Goal: Information Seeking & Learning: Learn about a topic

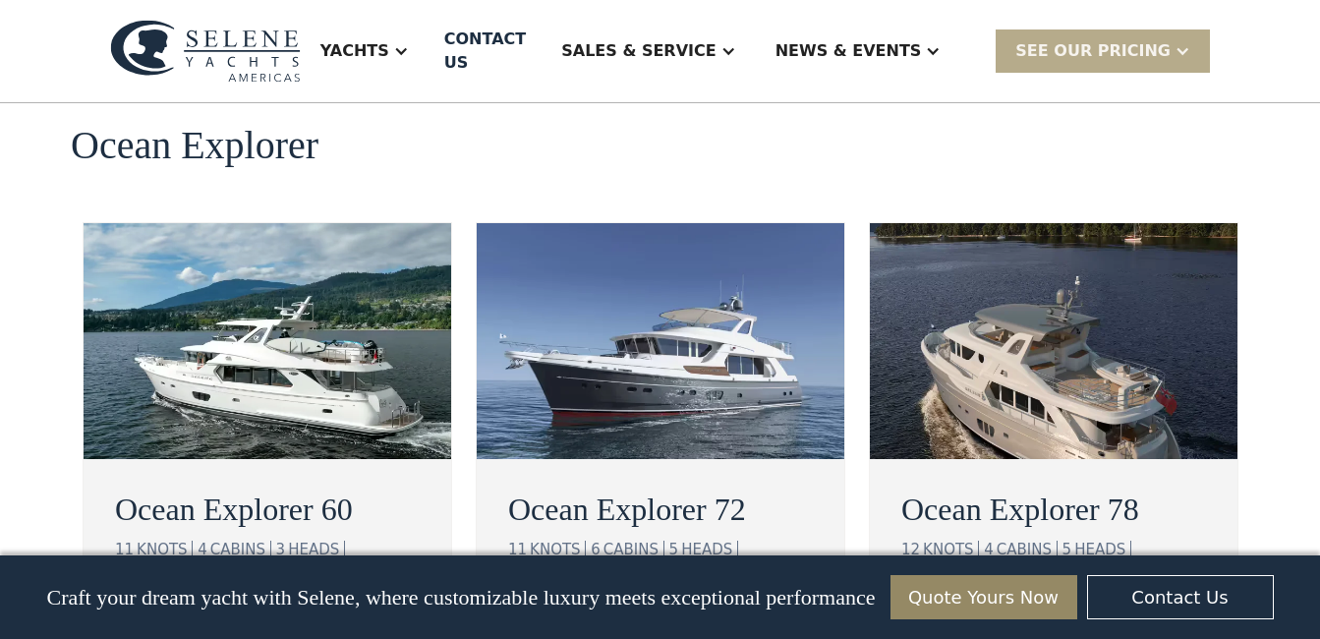
scroll to position [3658, 0]
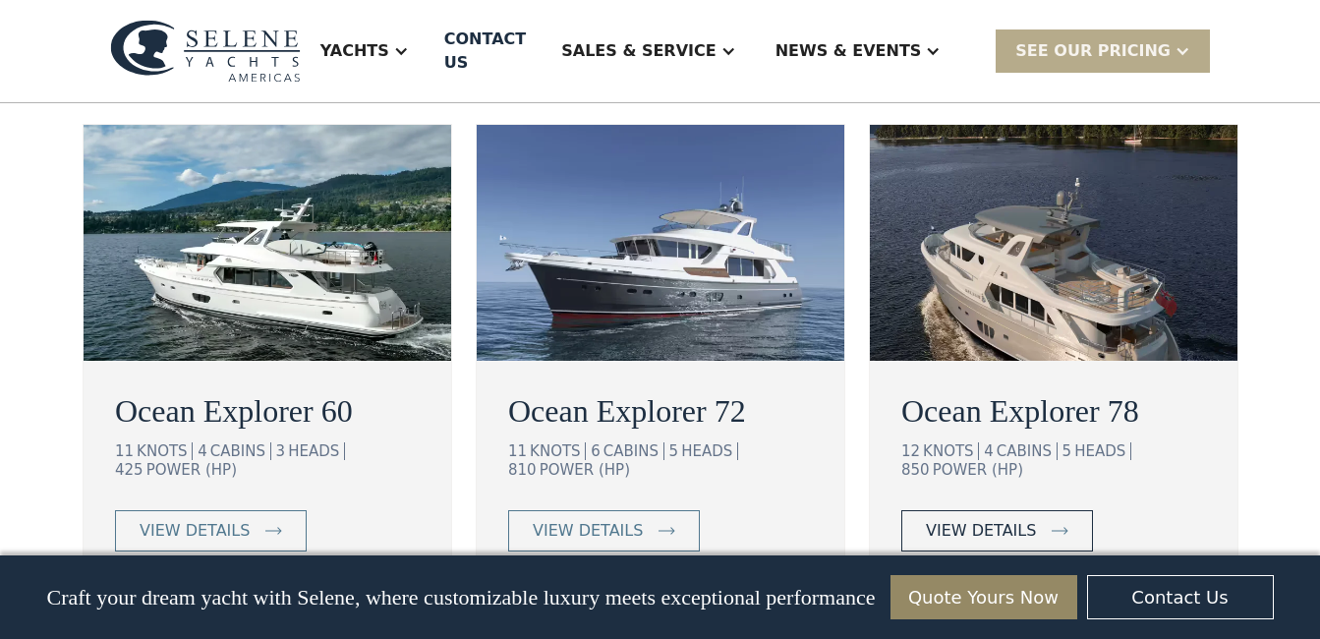
click at [989, 519] on div "view details" at bounding box center [981, 531] width 110 height 24
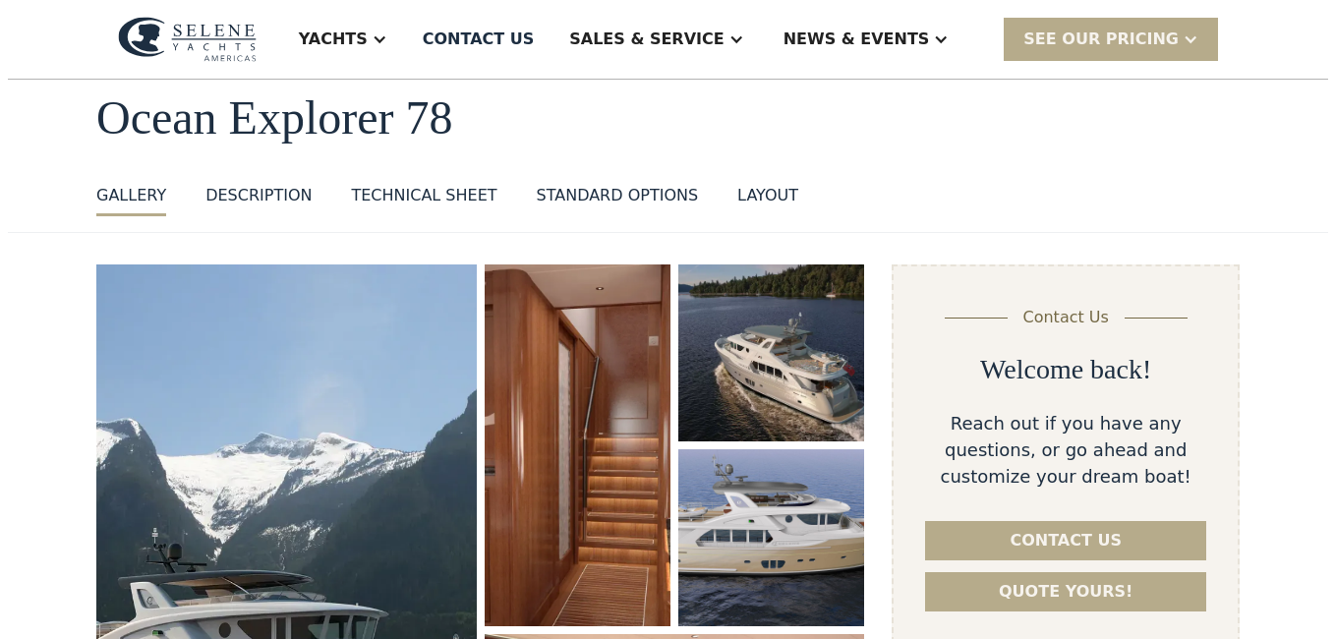
scroll to position [197, 0]
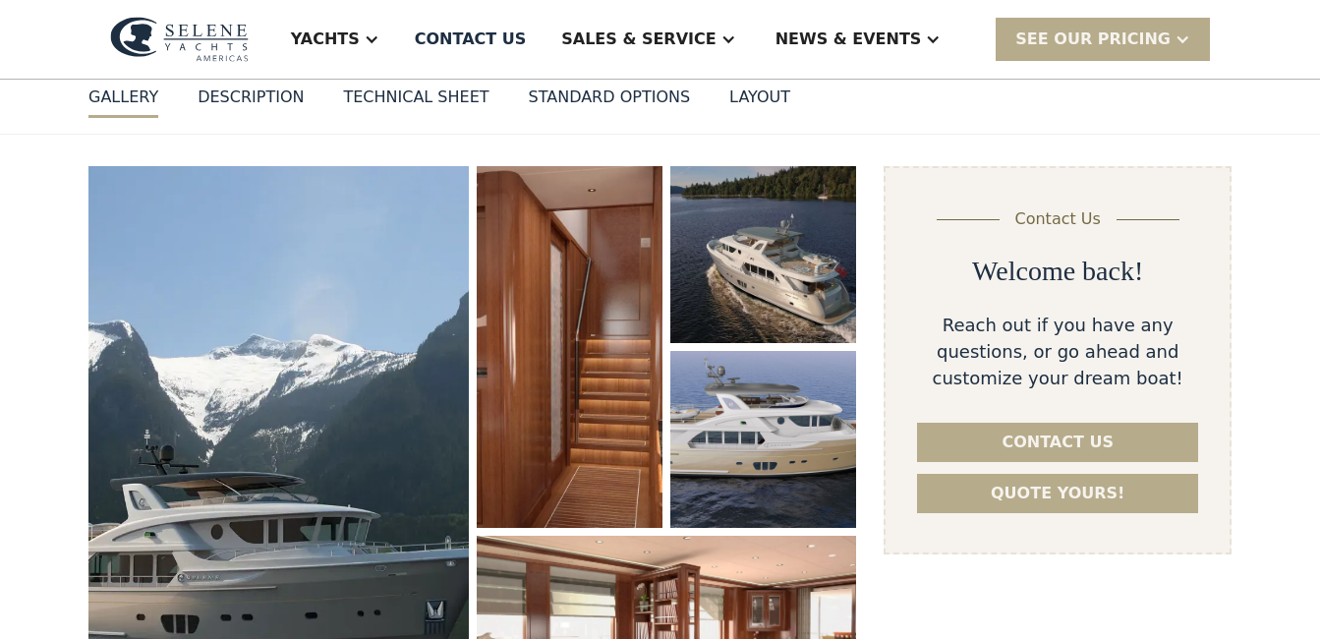
click at [301, 391] on img "open lightbox" at bounding box center [278, 457] width 380 height 583
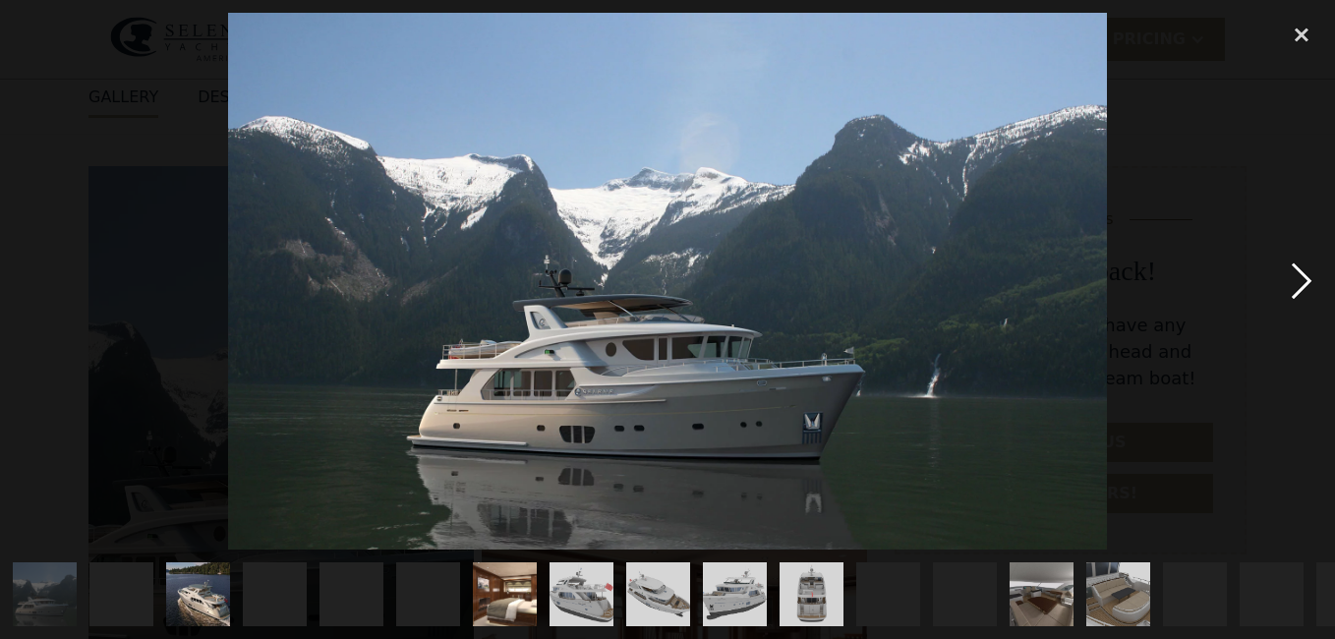
click at [1301, 284] on div "next image" at bounding box center [1301, 281] width 67 height 537
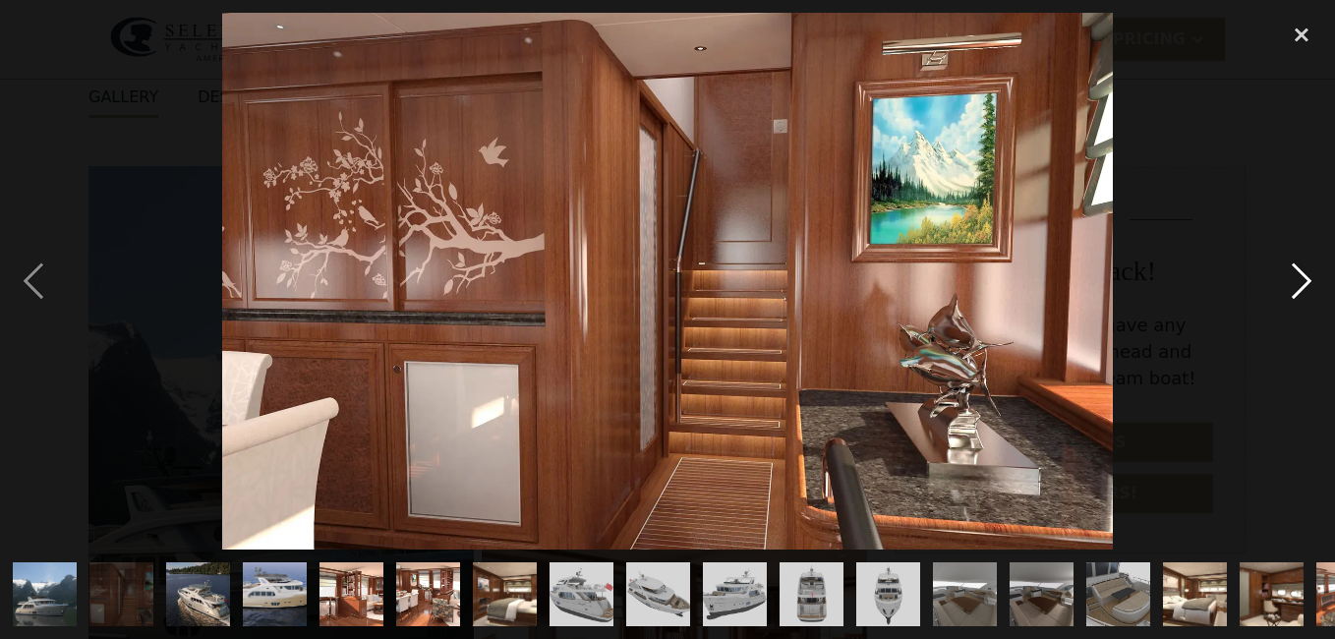
click at [1303, 278] on div "next image" at bounding box center [1301, 281] width 67 height 537
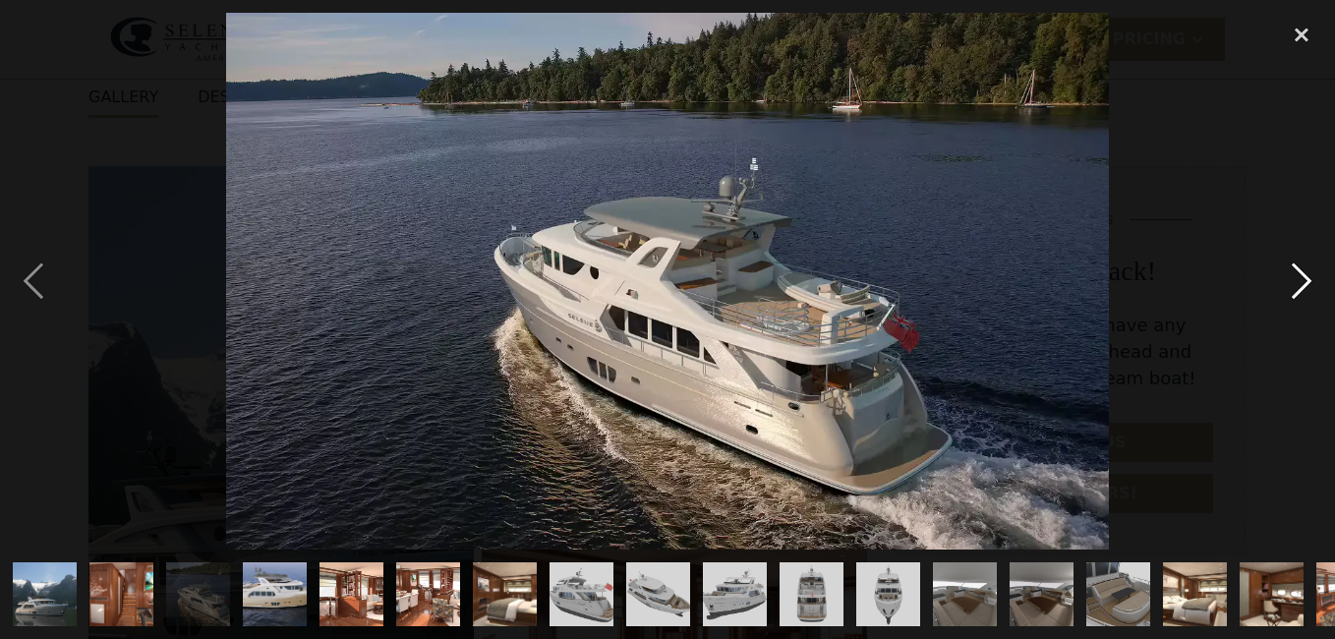
click at [1299, 278] on div "next image" at bounding box center [1301, 281] width 67 height 537
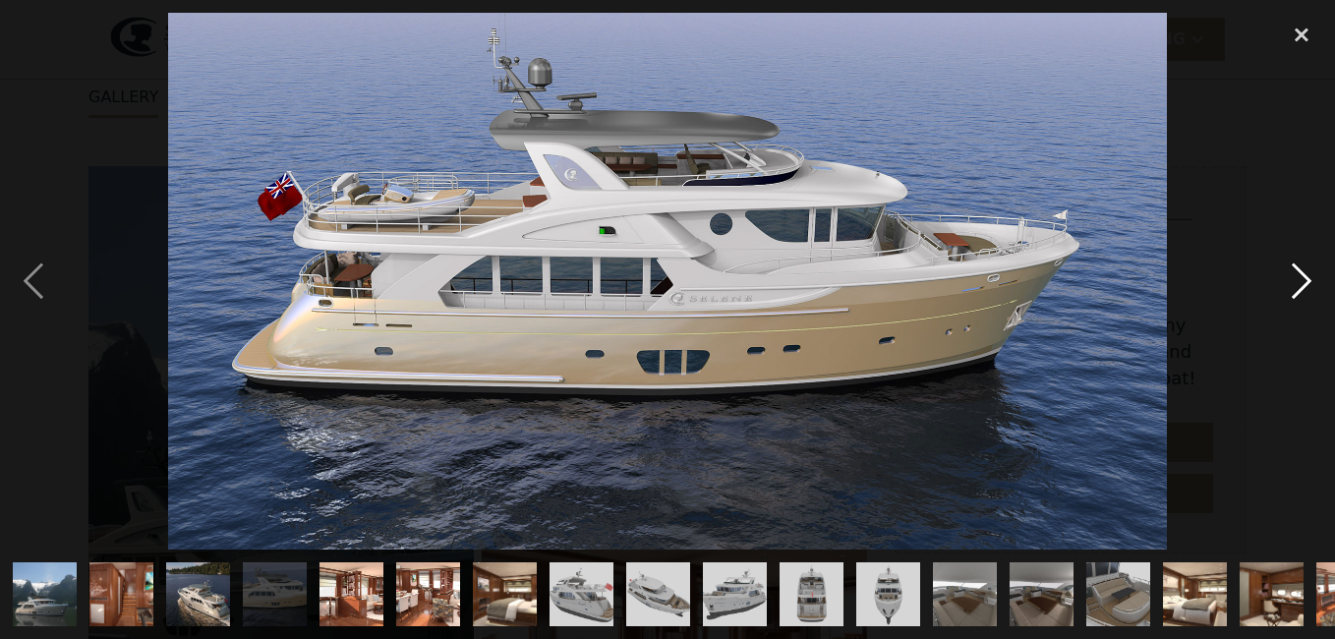
click at [1295, 279] on div "next image" at bounding box center [1301, 281] width 67 height 537
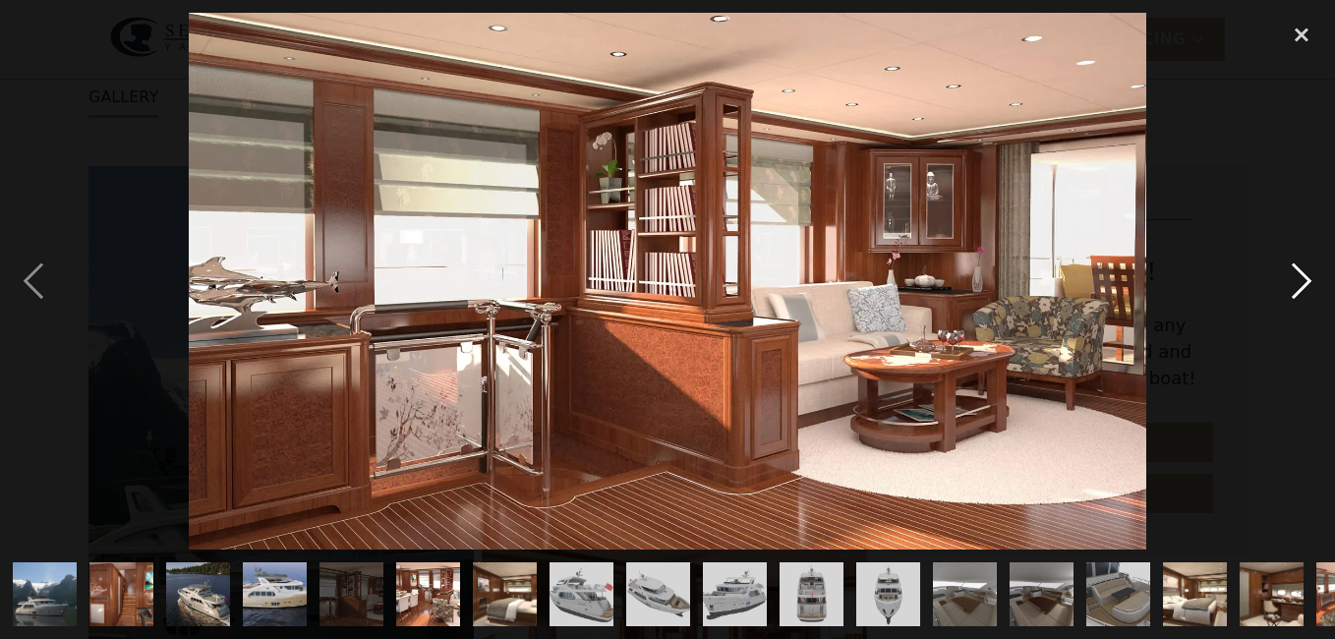
click at [1295, 279] on div "next image" at bounding box center [1301, 281] width 67 height 537
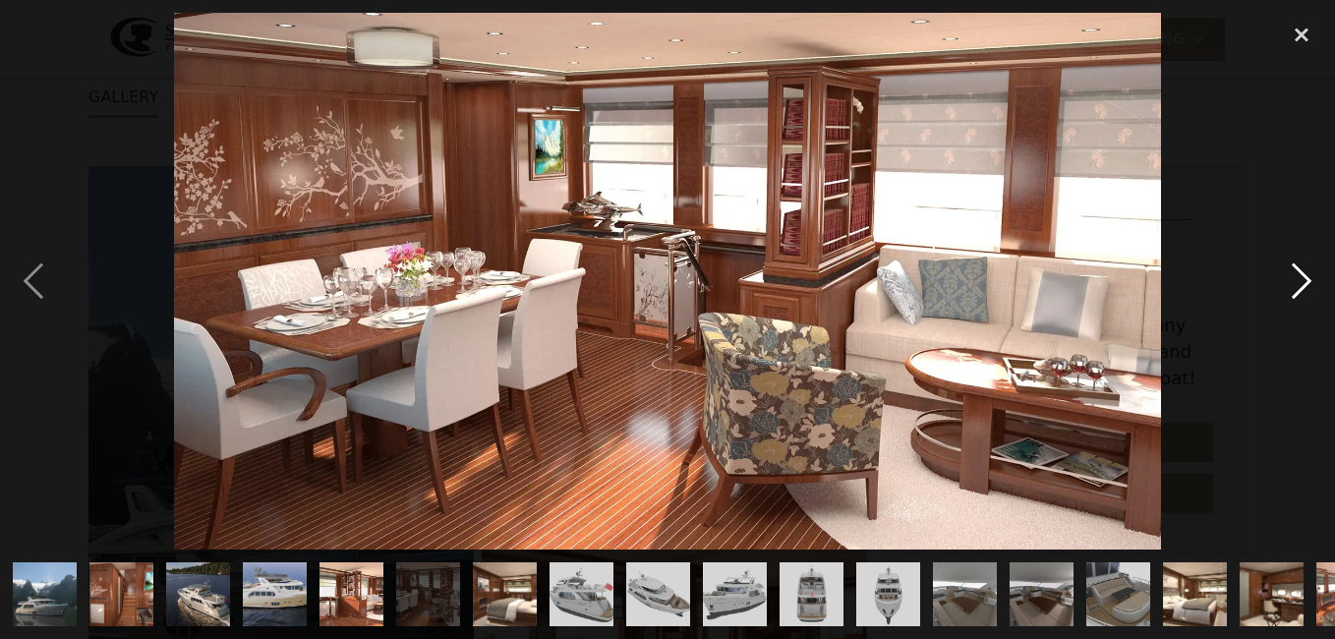
click at [1295, 279] on div "next image" at bounding box center [1301, 281] width 67 height 537
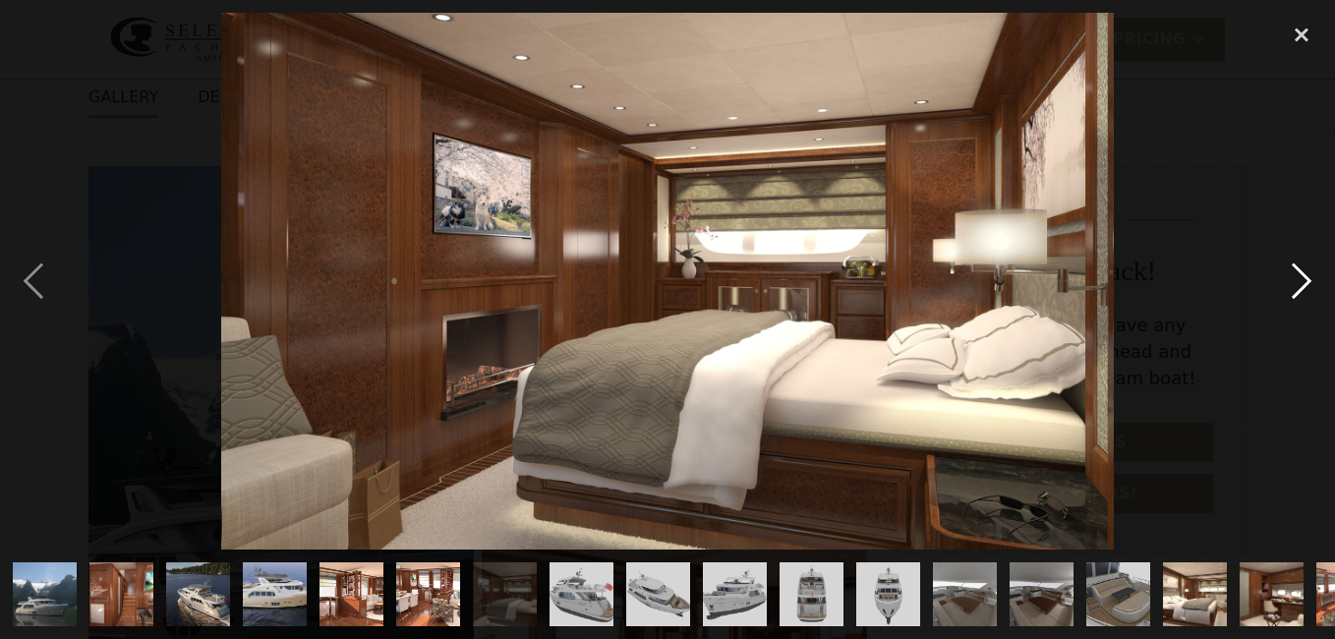
click at [1294, 279] on div "next image" at bounding box center [1301, 281] width 67 height 537
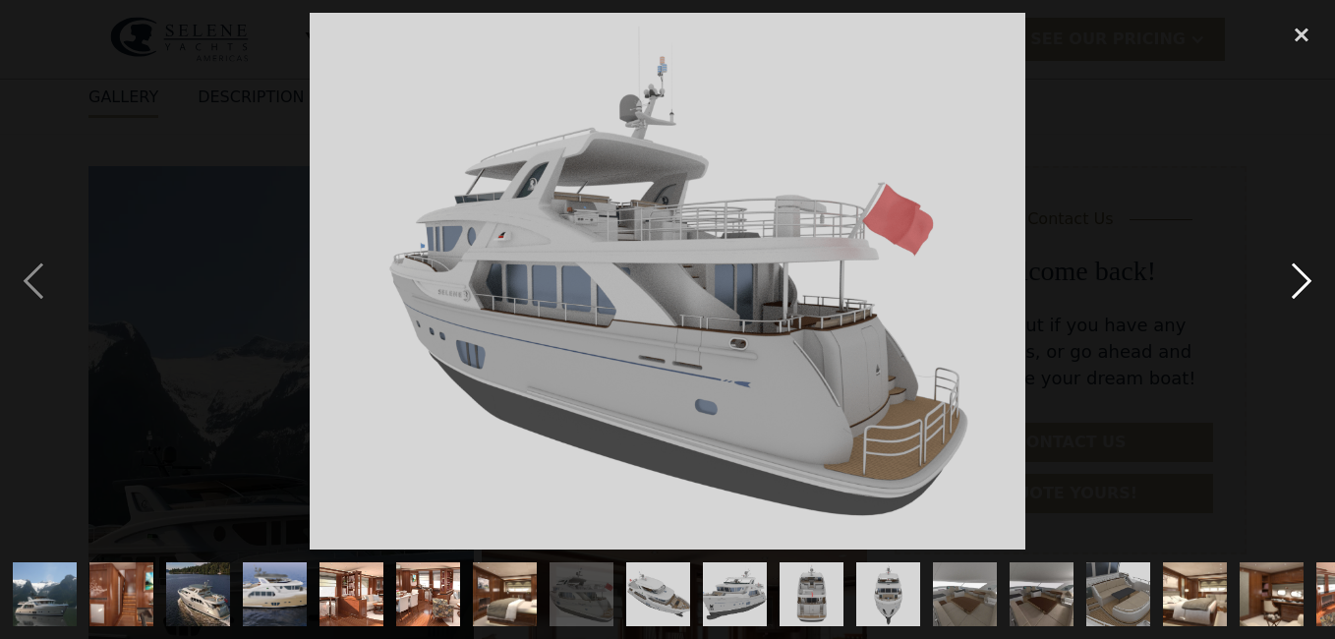
click at [1294, 279] on div "next image" at bounding box center [1301, 281] width 67 height 537
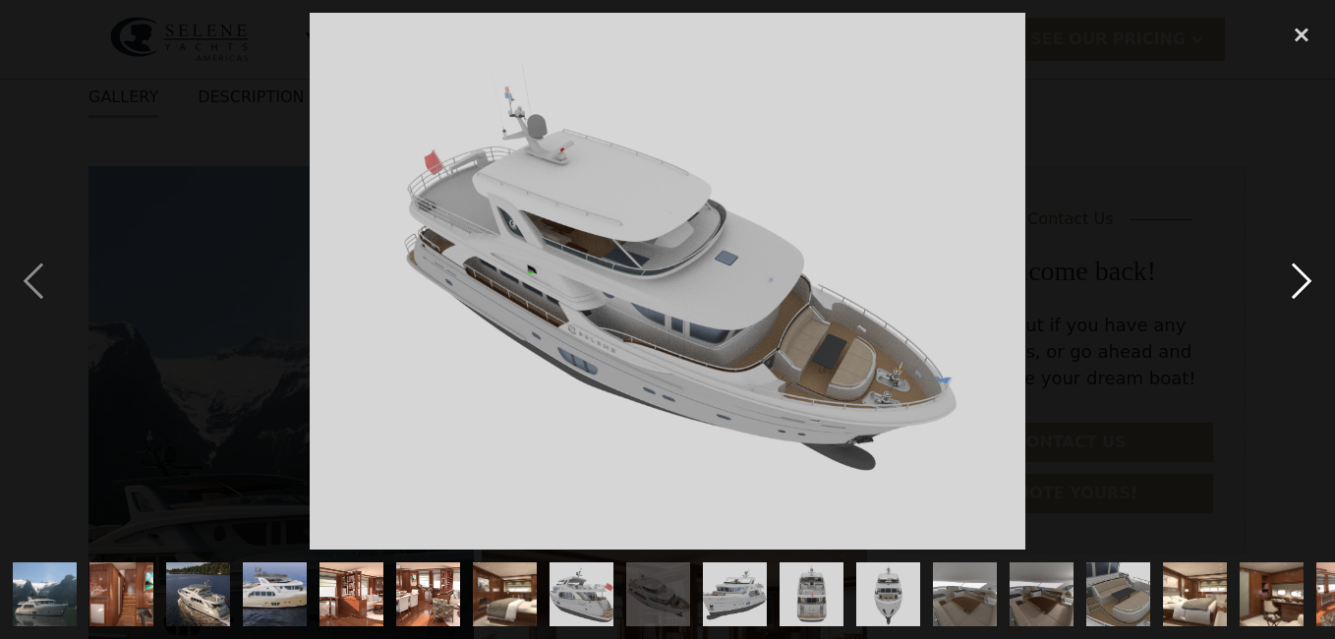
click at [1294, 279] on div "next image" at bounding box center [1301, 281] width 67 height 537
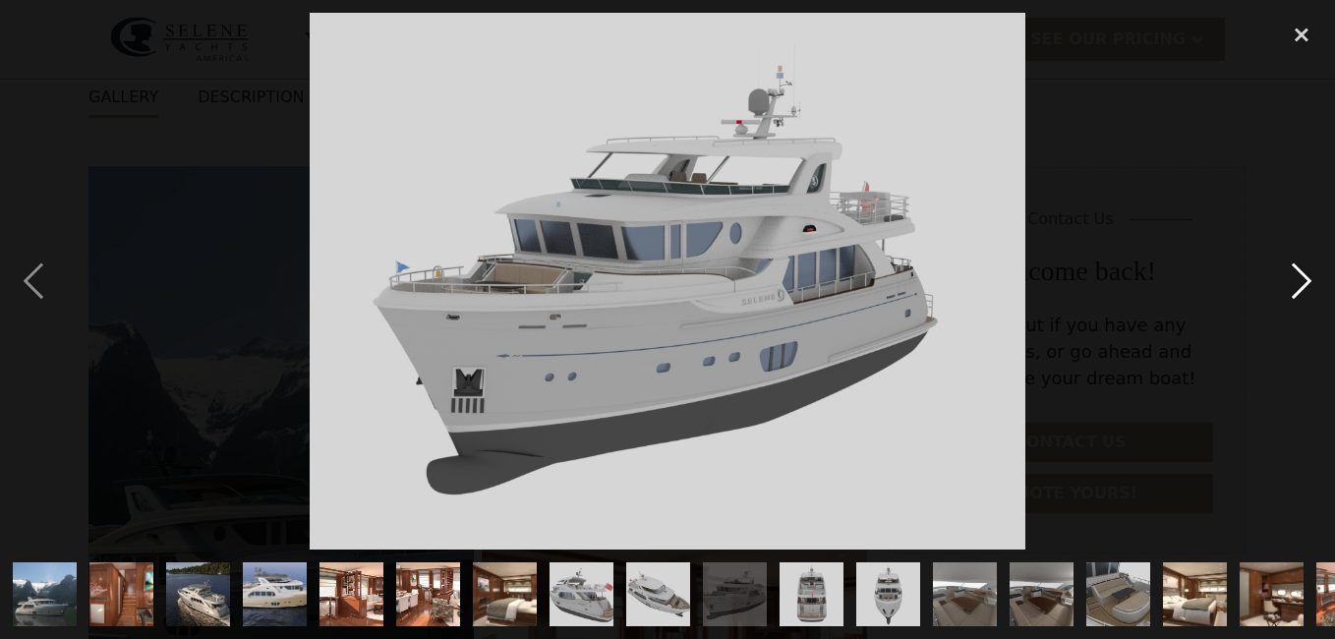
click at [1294, 279] on div "next image" at bounding box center [1301, 281] width 67 height 537
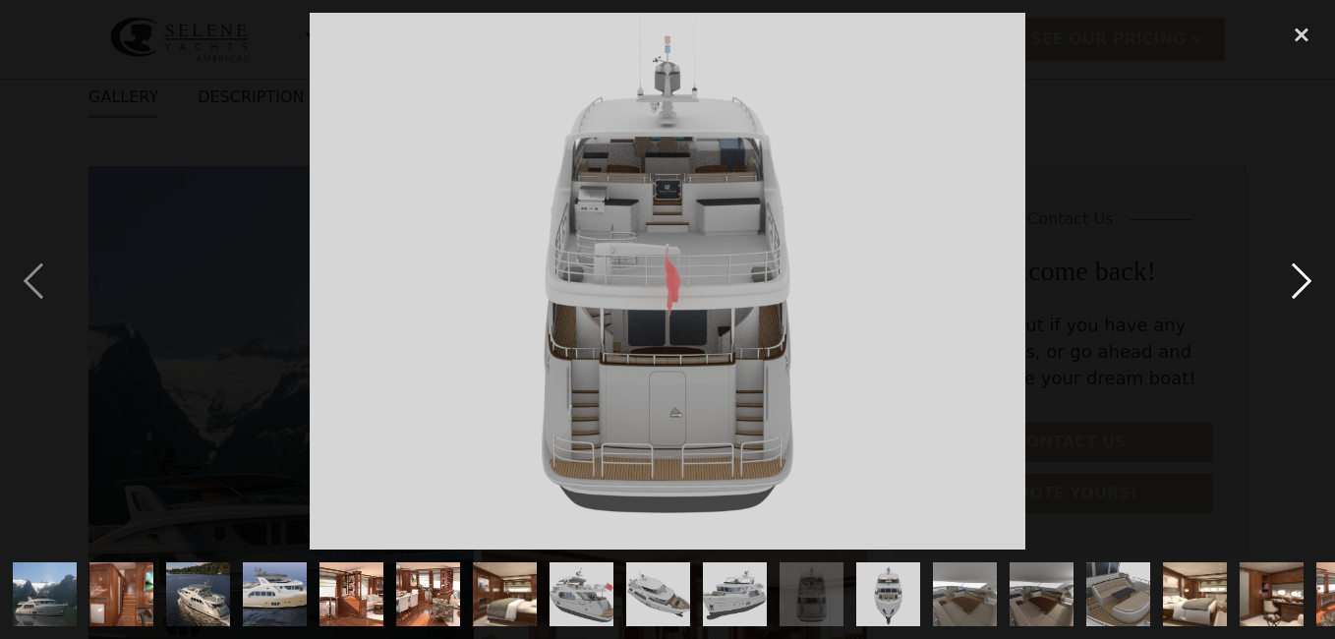
click at [1294, 279] on div "next image" at bounding box center [1301, 281] width 67 height 537
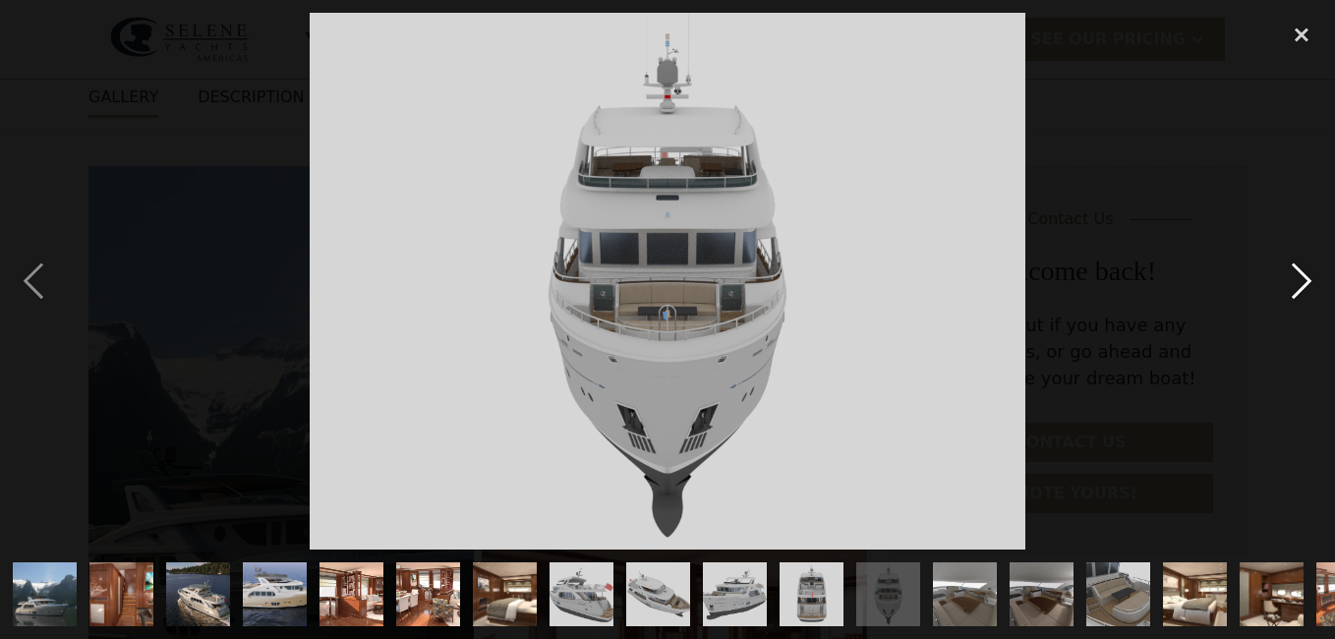
click at [1294, 279] on div "next image" at bounding box center [1301, 281] width 67 height 537
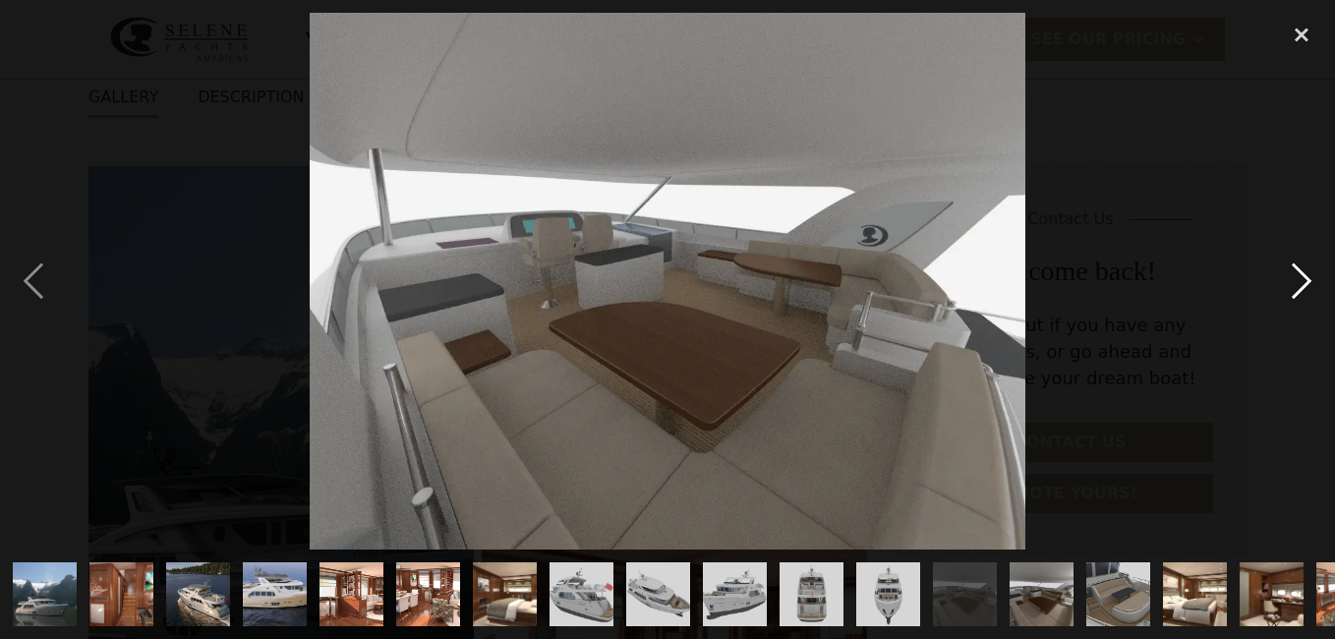
click at [1294, 279] on div "next image" at bounding box center [1301, 281] width 67 height 537
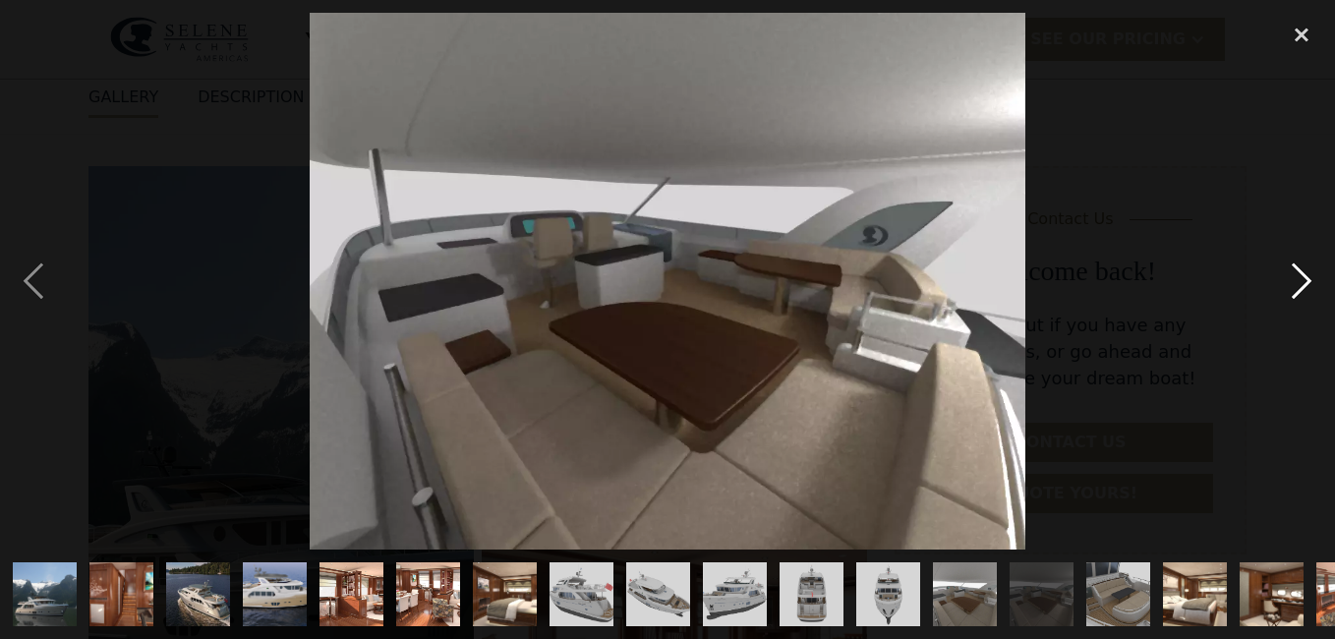
click at [1293, 281] on div "next image" at bounding box center [1301, 281] width 67 height 537
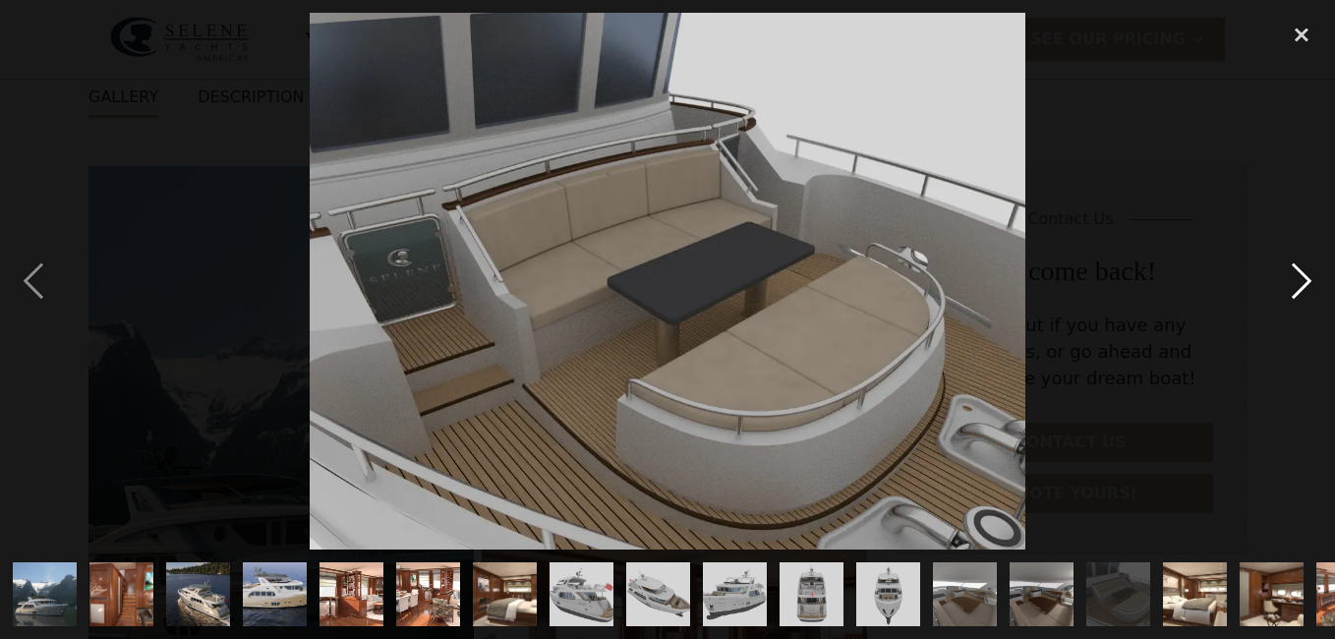
click at [1293, 281] on div "next image" at bounding box center [1301, 281] width 67 height 537
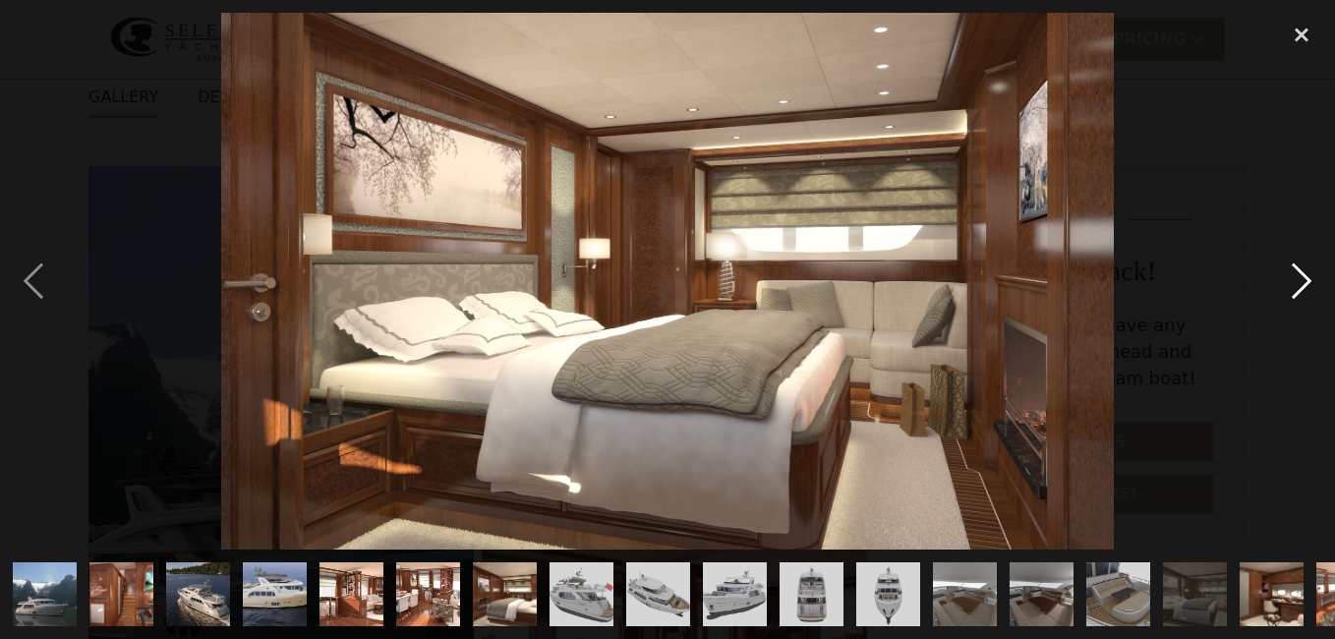
click at [1294, 275] on div "next image" at bounding box center [1301, 281] width 67 height 537
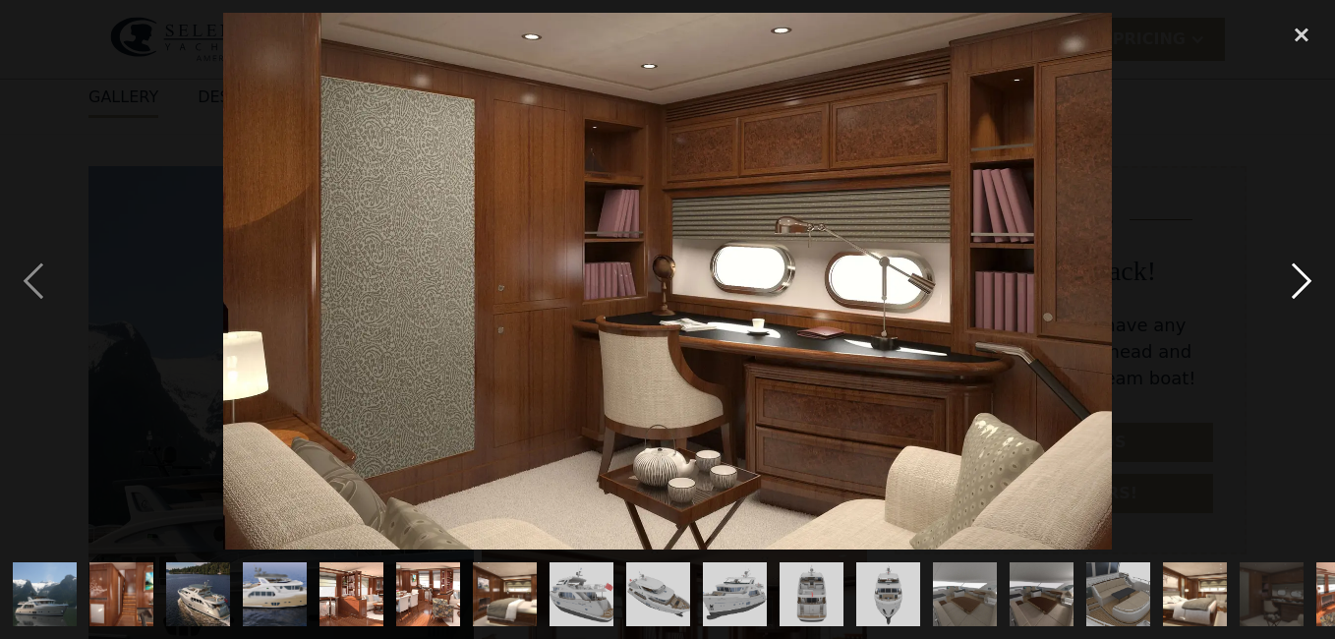
click at [1288, 277] on div "next image" at bounding box center [1301, 281] width 67 height 537
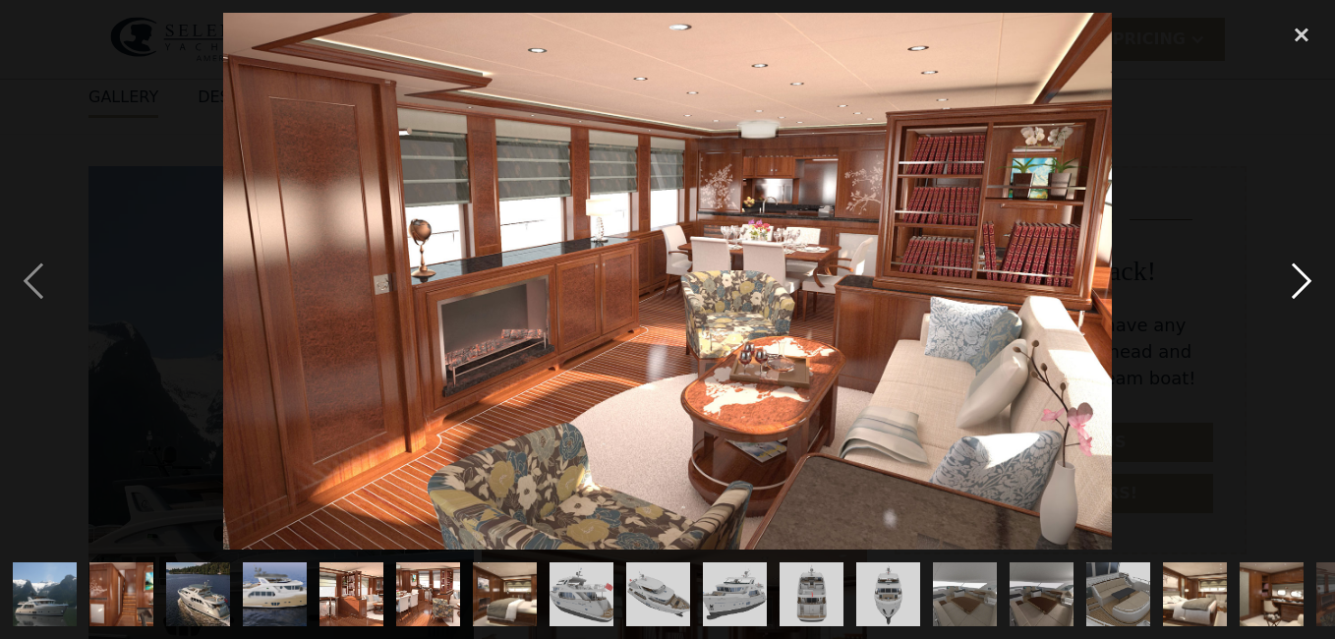
scroll to position [0, 595]
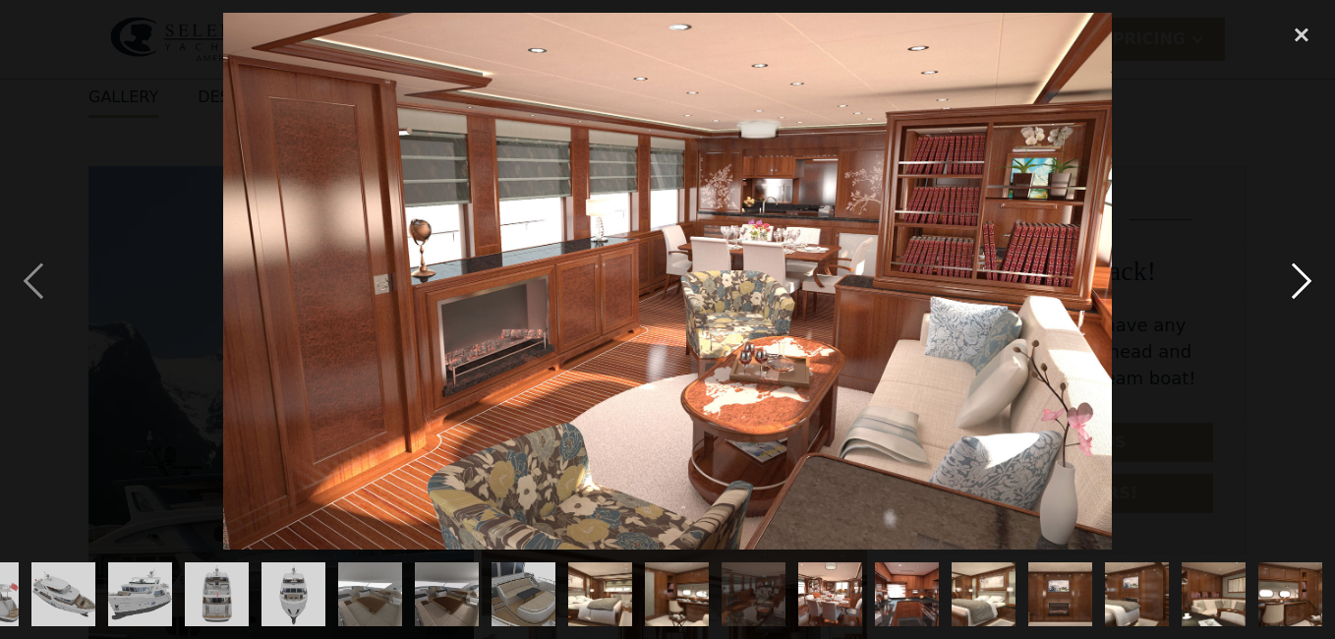
click at [1298, 272] on div "next image" at bounding box center [1301, 281] width 67 height 537
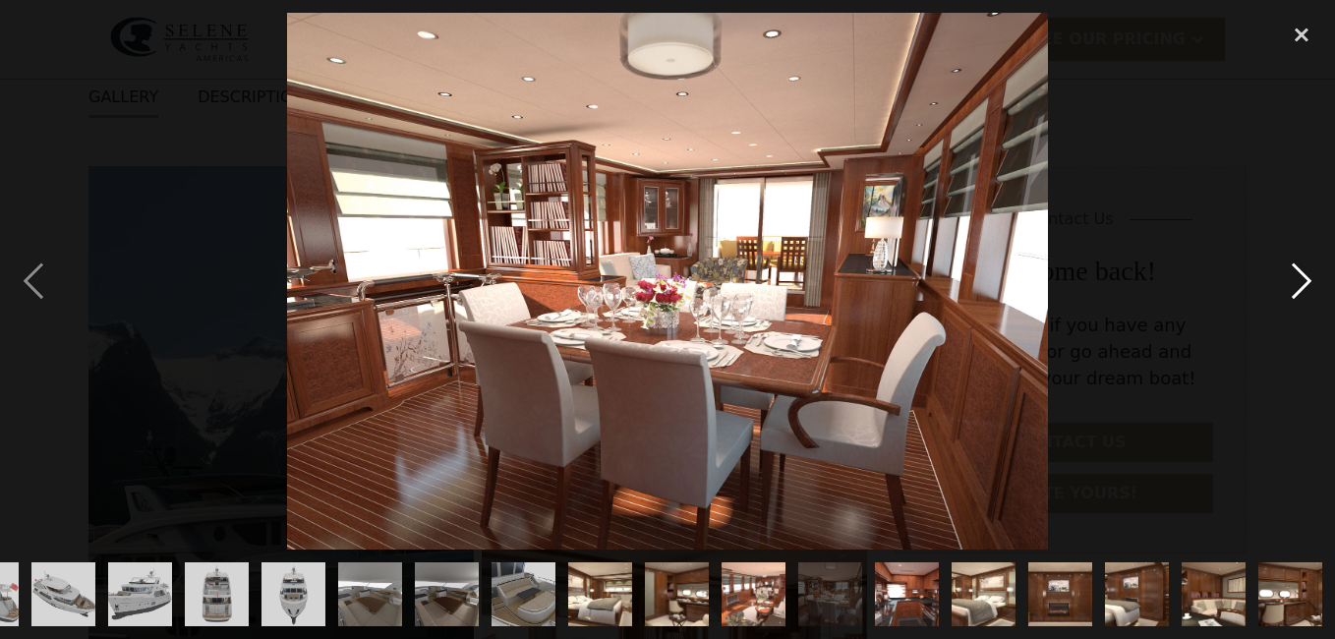
click at [1295, 279] on div "next image" at bounding box center [1301, 281] width 67 height 537
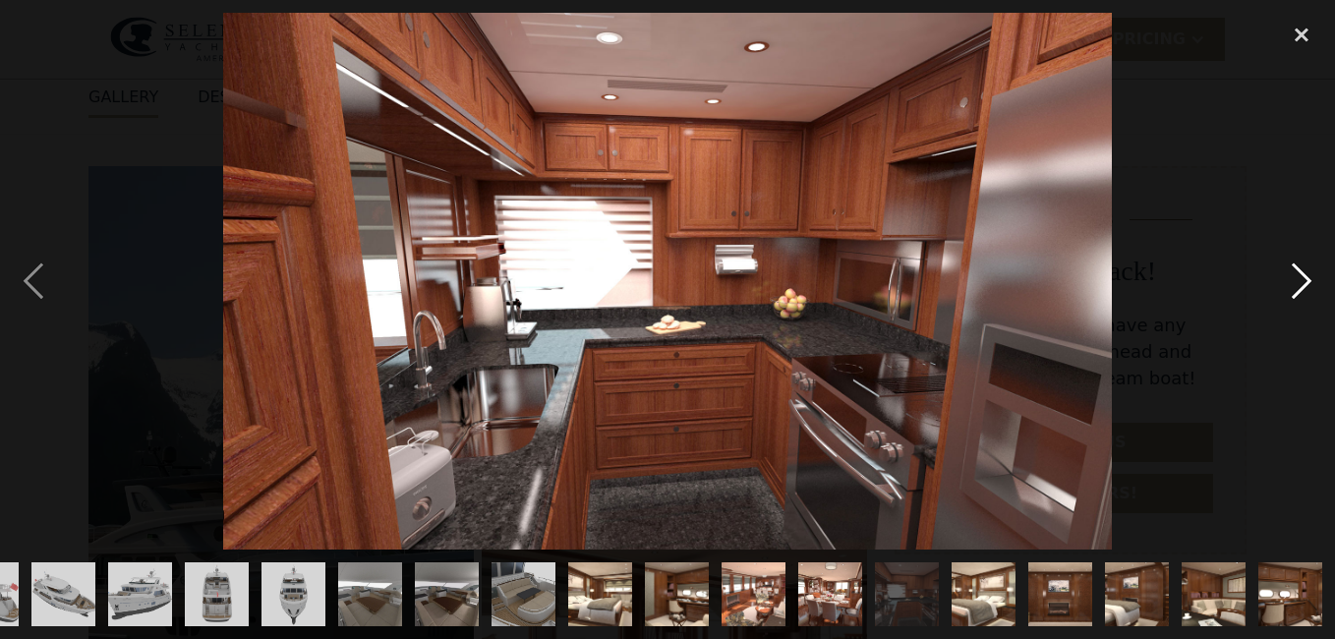
click at [1295, 279] on div "next image" at bounding box center [1301, 281] width 67 height 537
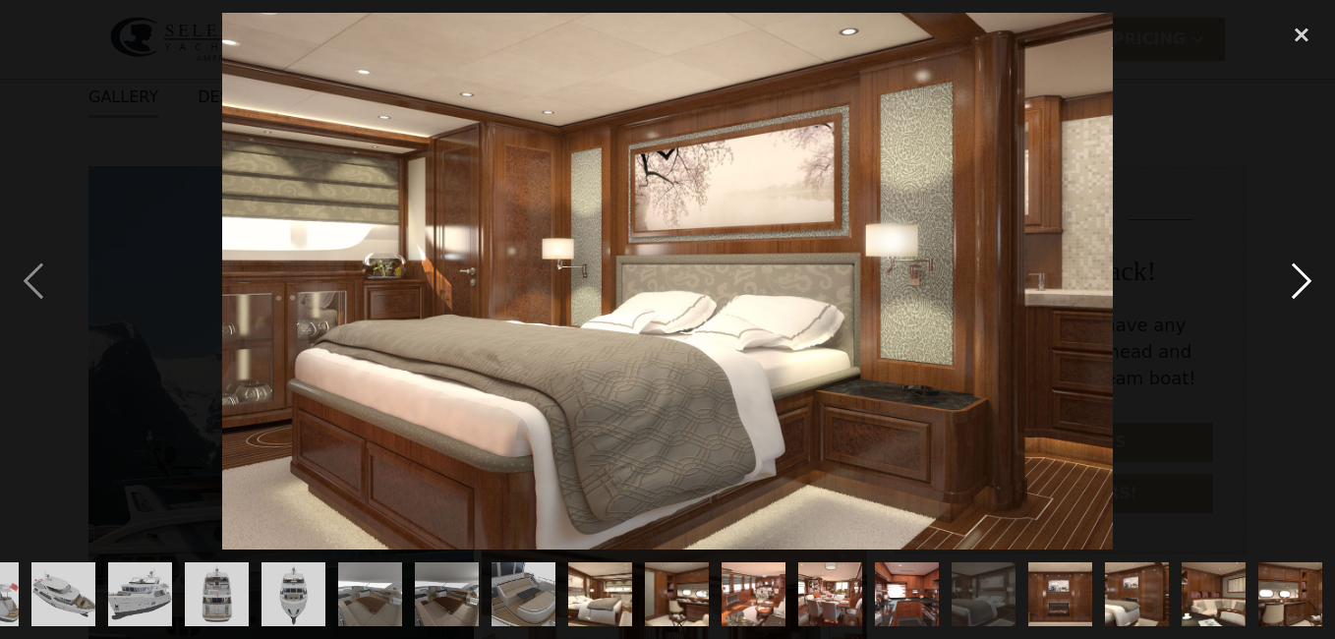
click at [1295, 279] on div "next image" at bounding box center [1301, 281] width 67 height 537
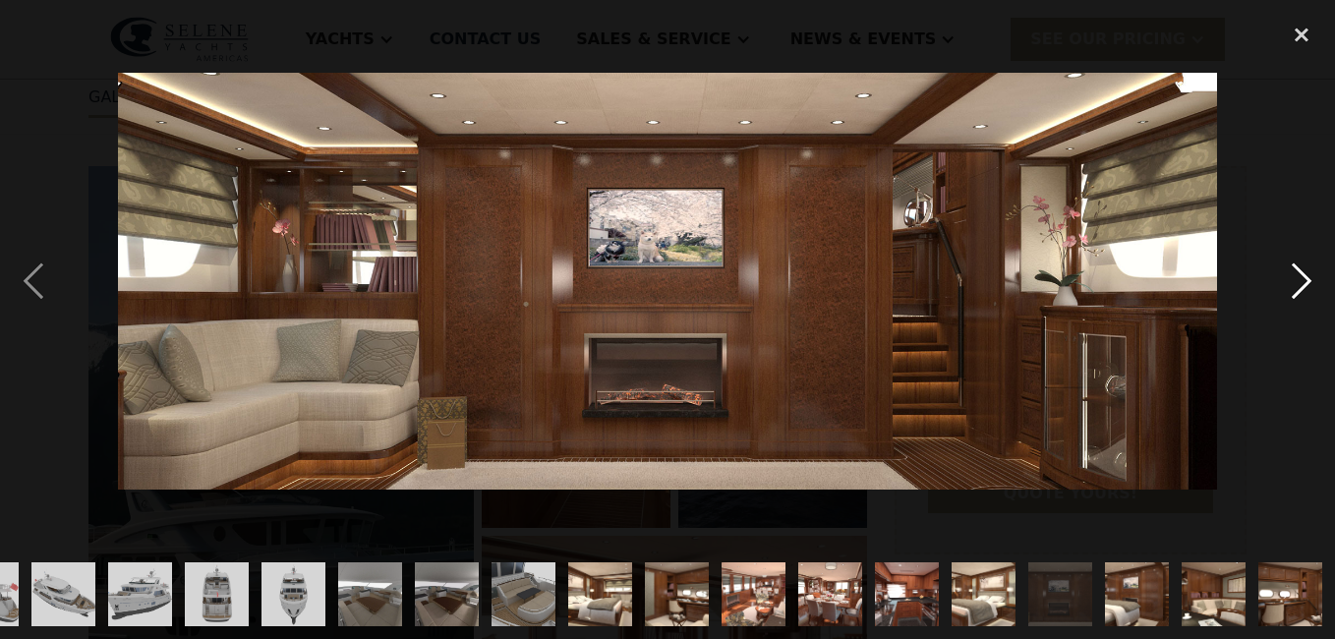
click at [1295, 279] on div "next image" at bounding box center [1301, 281] width 67 height 537
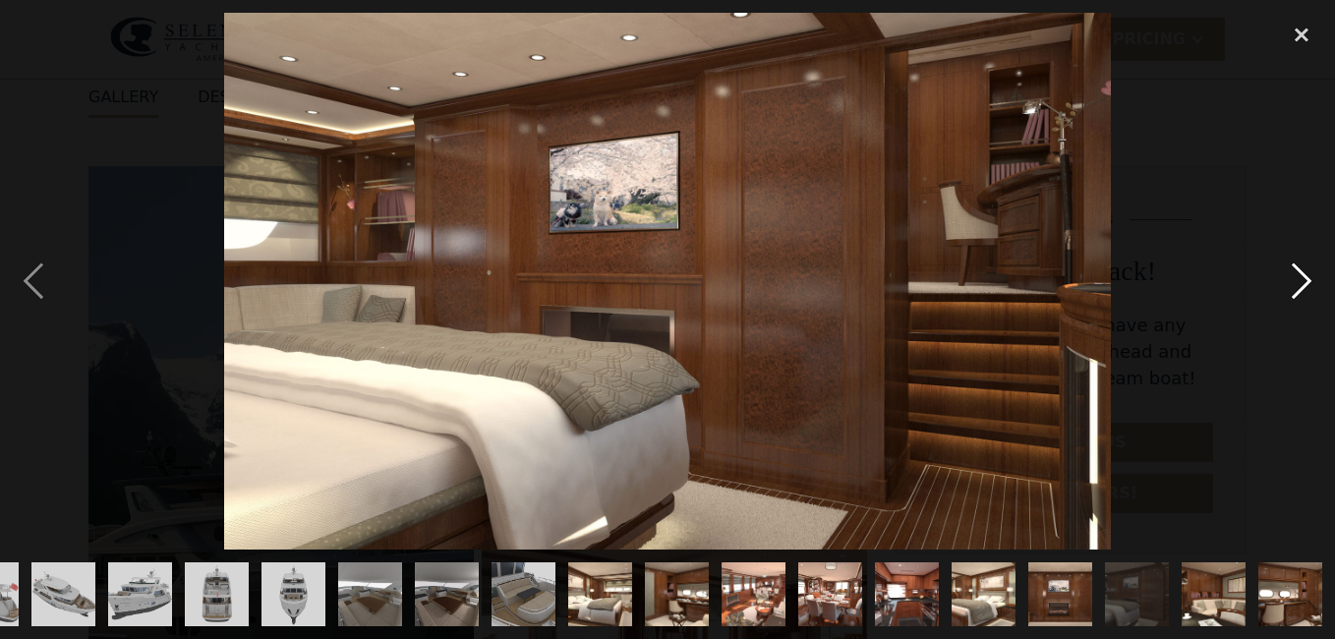
click at [1305, 276] on div "next image" at bounding box center [1301, 281] width 67 height 537
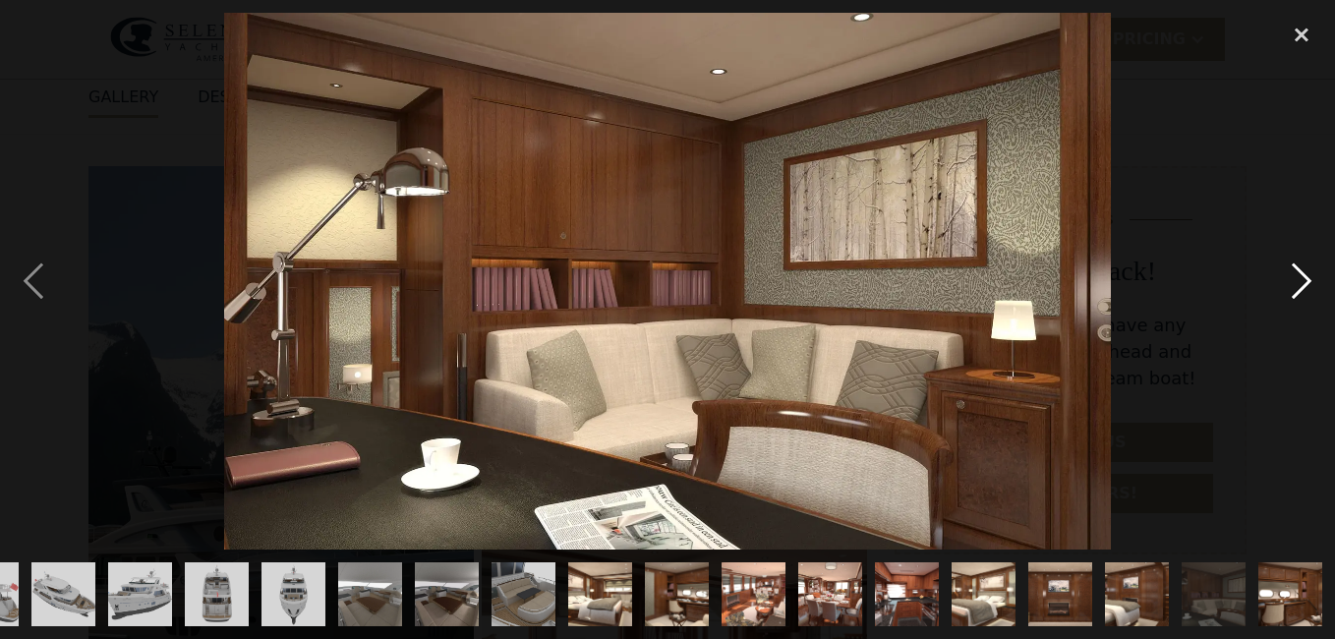
click at [1305, 276] on div "next image" at bounding box center [1301, 281] width 67 height 537
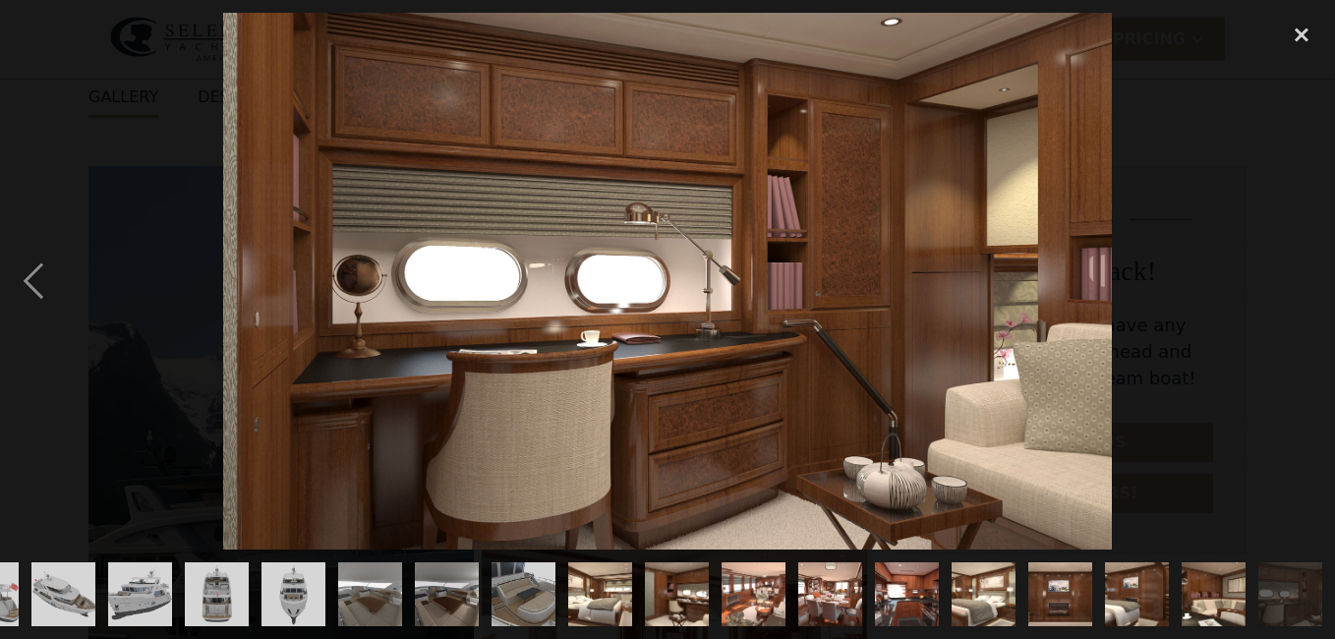
click at [1304, 277] on div "next image" at bounding box center [1301, 281] width 67 height 537
click at [1303, 35] on div "close lightbox" at bounding box center [1301, 34] width 67 height 43
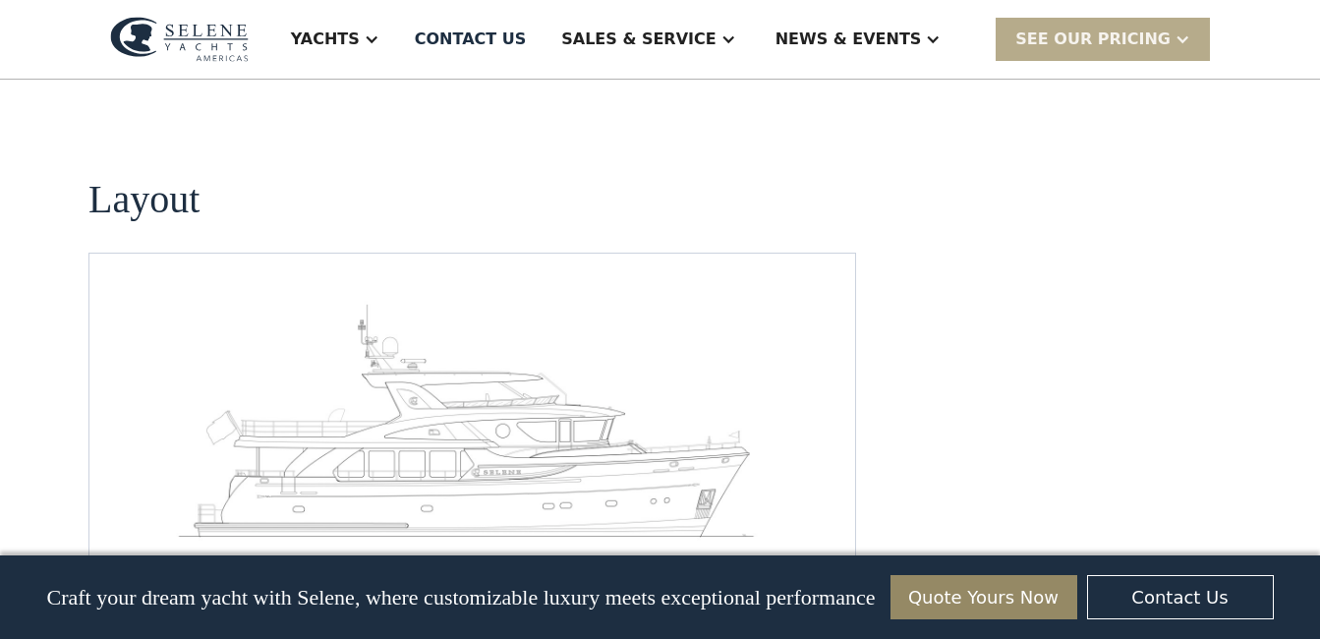
scroll to position [2960, 0]
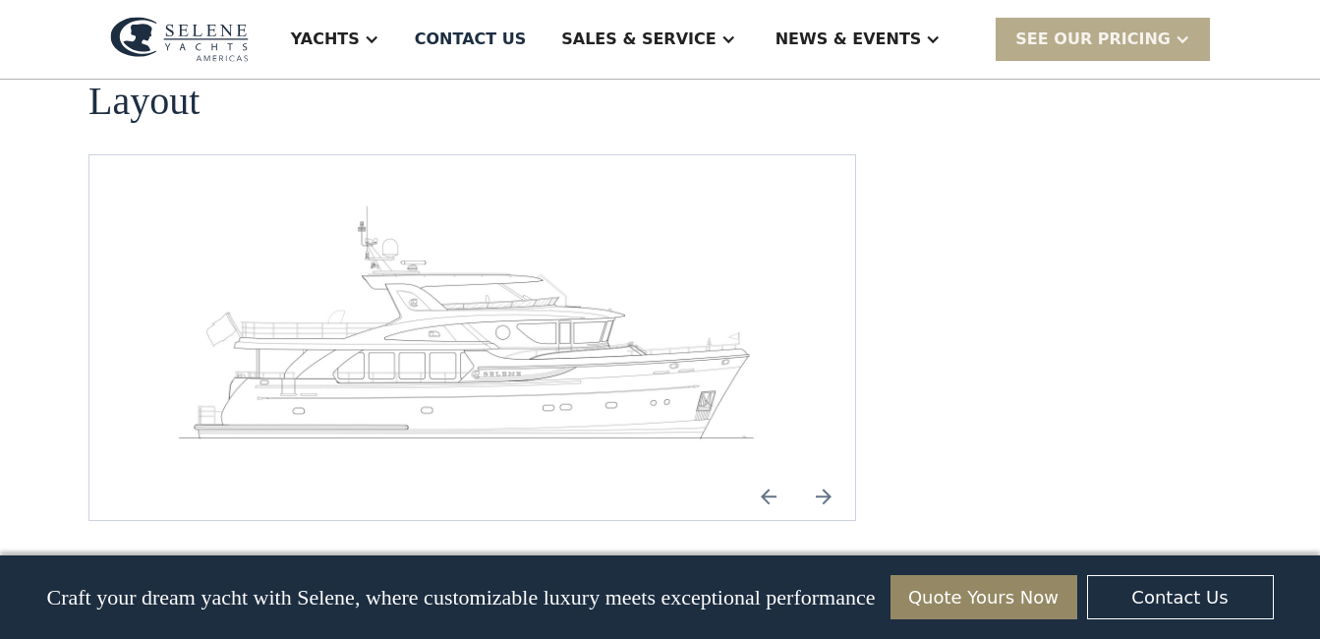
click at [825, 473] on img at bounding box center [823, 496] width 47 height 47
click at [625, 298] on img "open lightbox" at bounding box center [472, 329] width 734 height 254
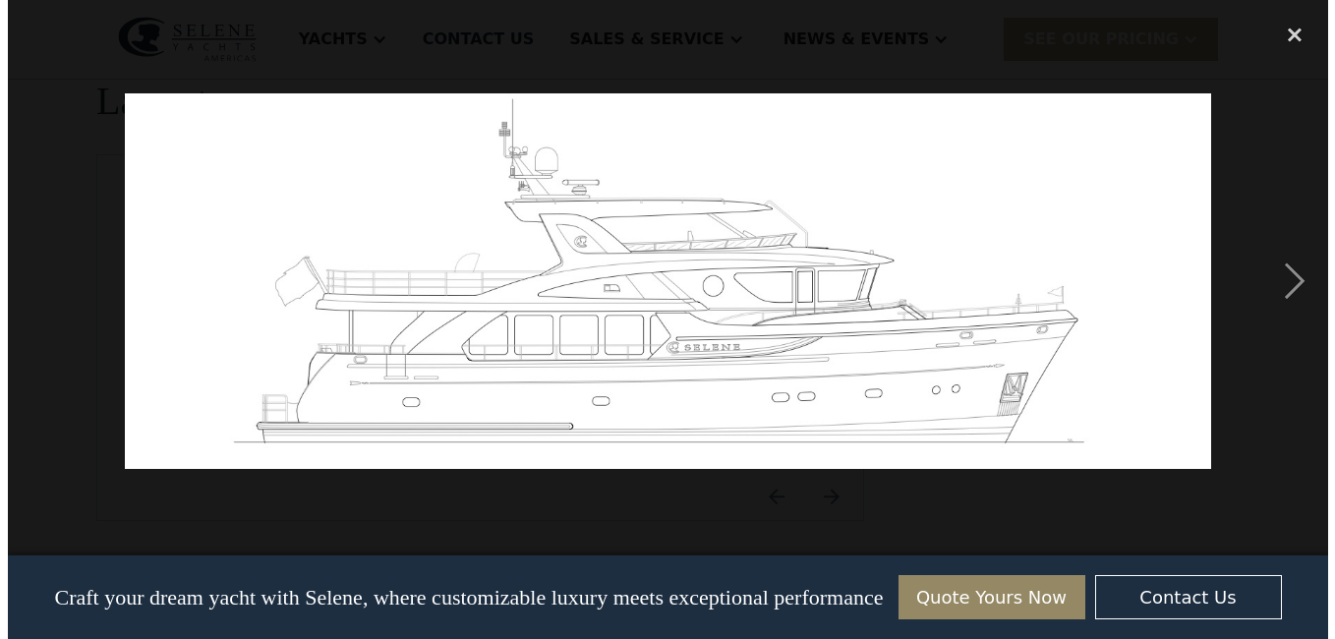
scroll to position [2969, 0]
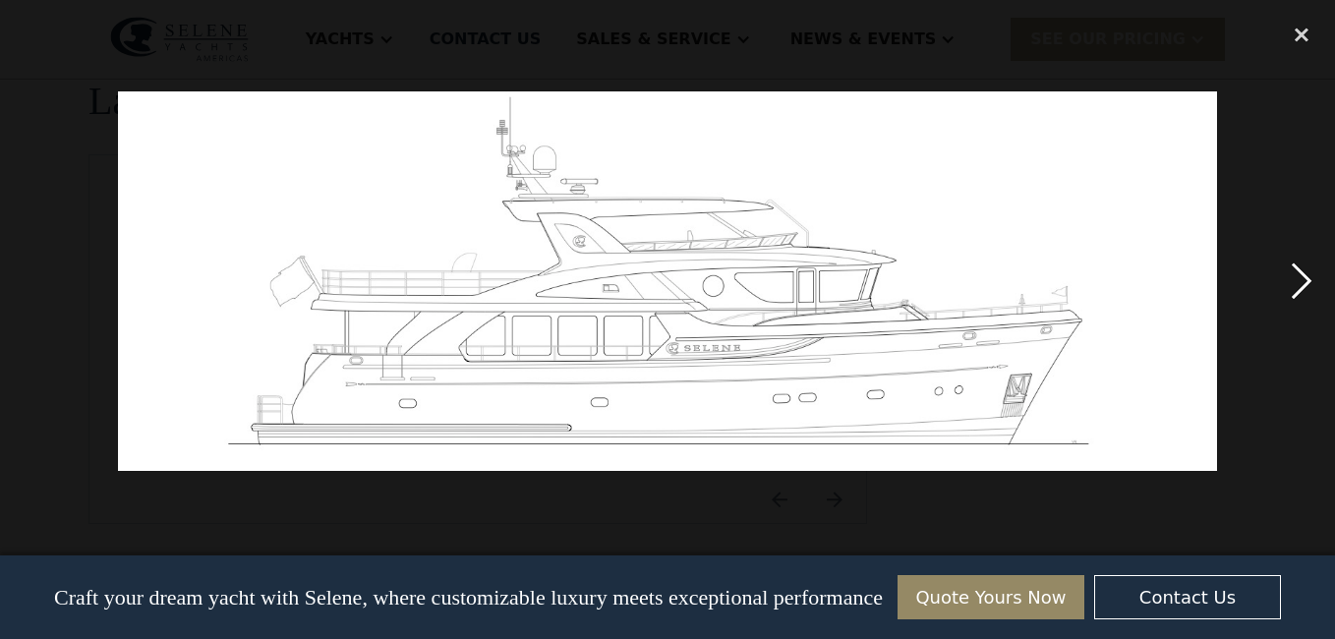
click at [1294, 270] on div "next image" at bounding box center [1301, 281] width 67 height 537
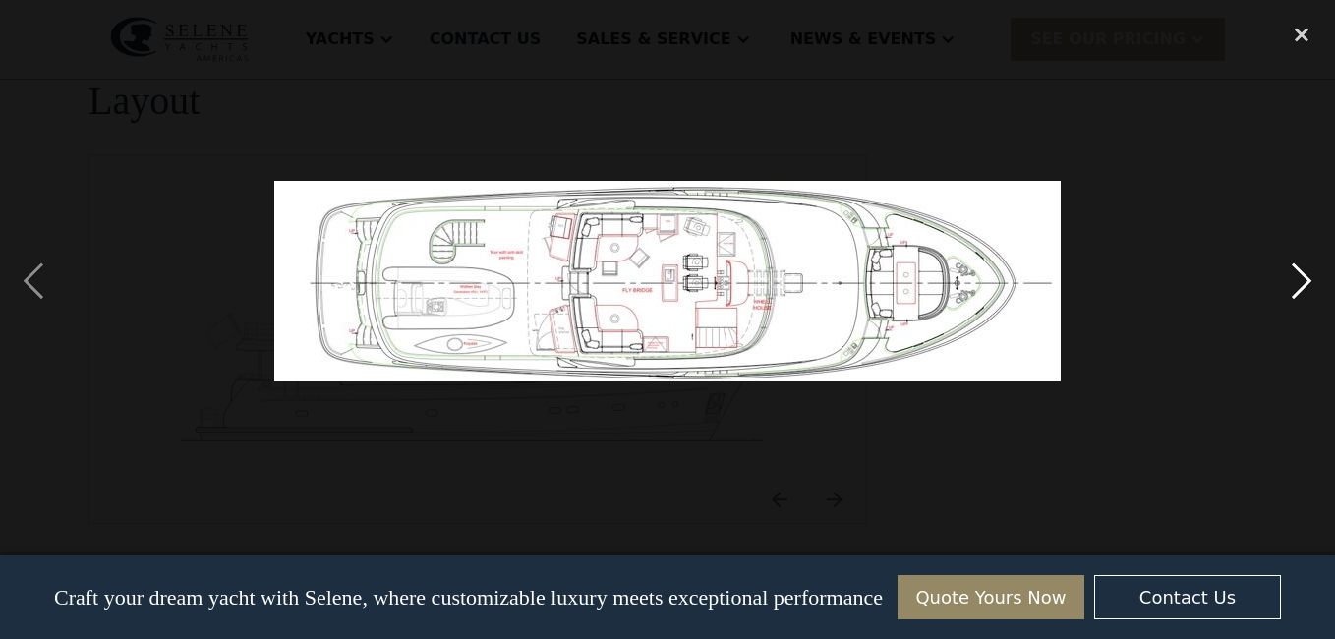
click at [1301, 275] on div "next image" at bounding box center [1301, 281] width 67 height 537
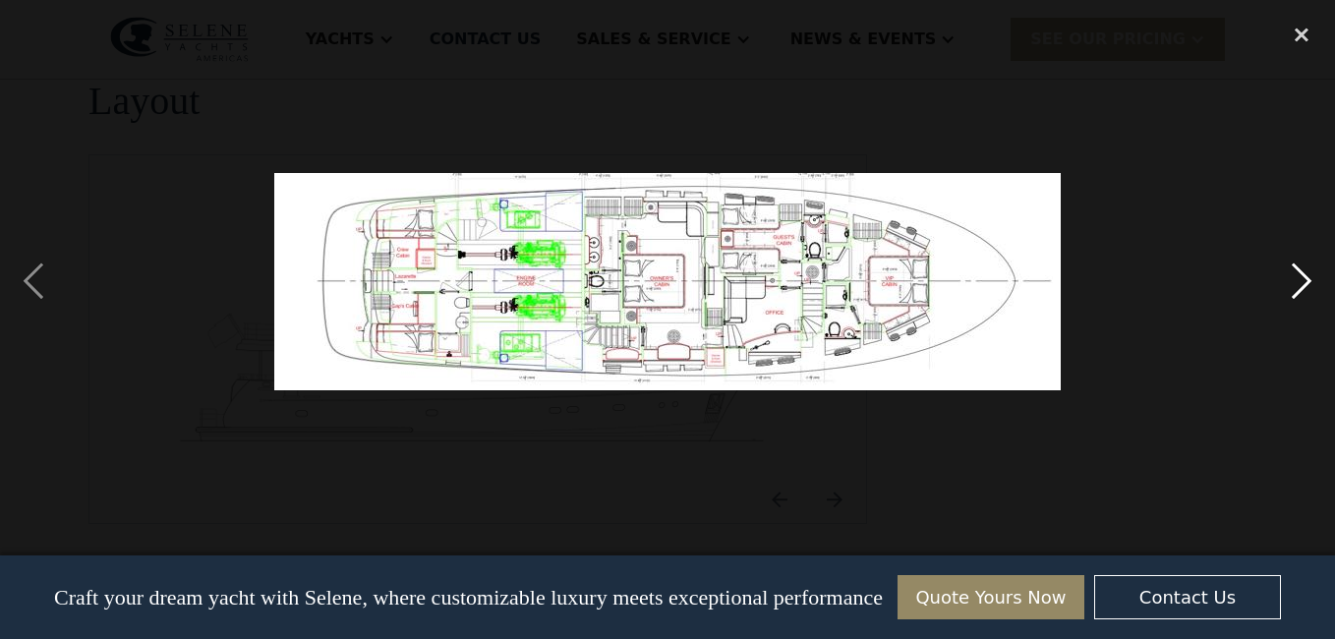
click at [1301, 275] on div "next image" at bounding box center [1301, 281] width 67 height 537
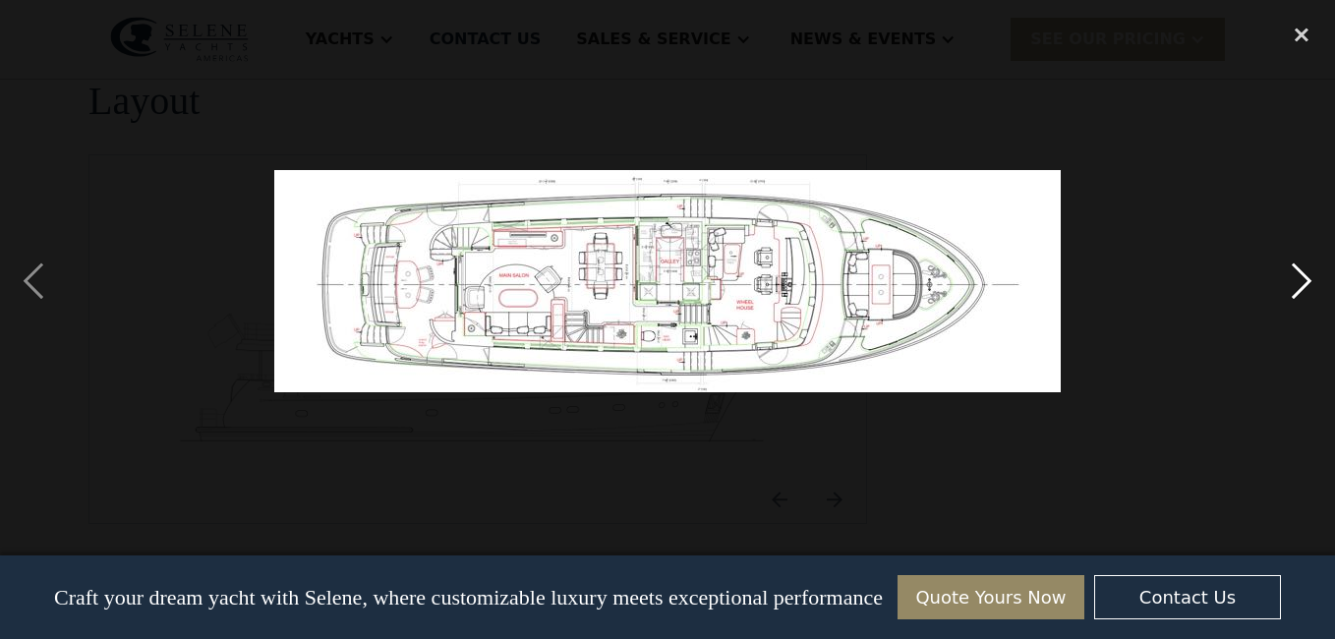
click at [1301, 275] on div "next image" at bounding box center [1301, 281] width 67 height 537
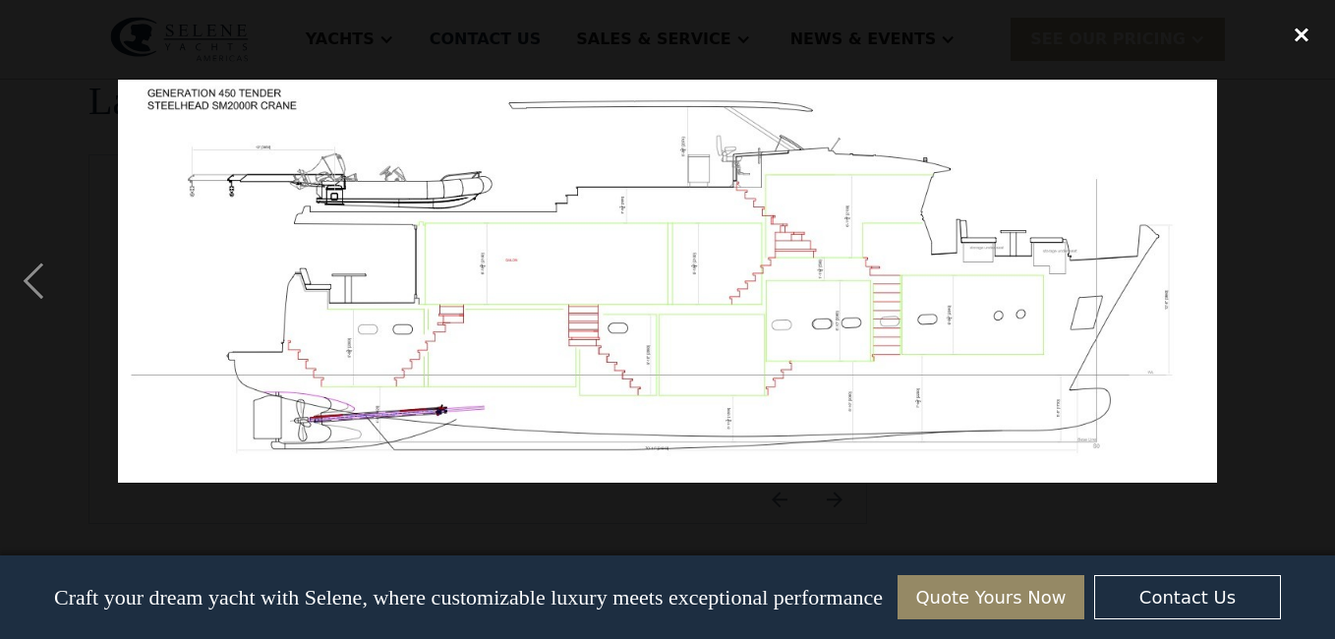
click at [1300, 39] on div "close lightbox" at bounding box center [1301, 34] width 67 height 43
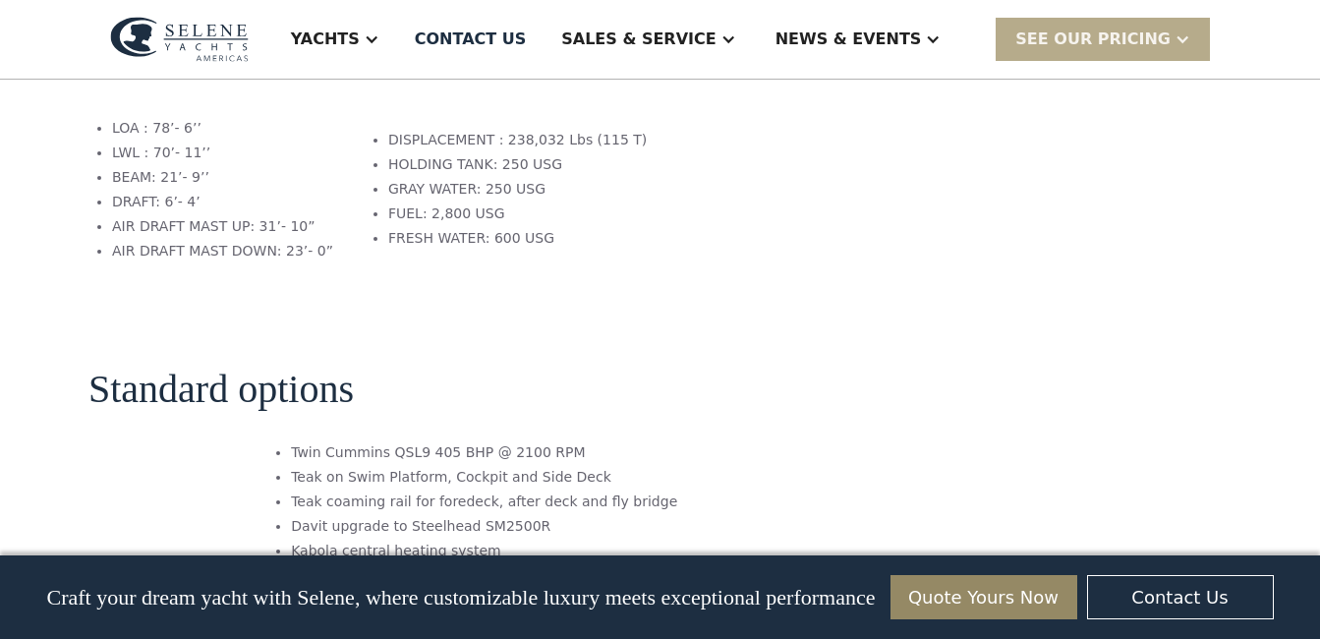
scroll to position [2004, 0]
